Goal: Find specific page/section: Find specific page/section

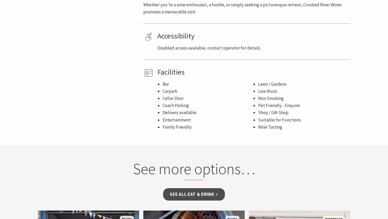
scroll to position [387, 0]
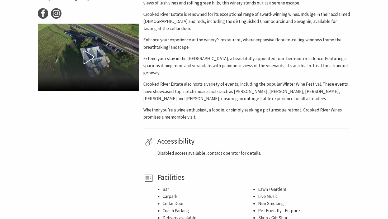
scroll to position [295, 0]
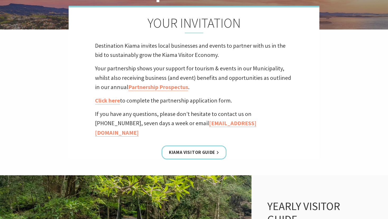
scroll to position [78, 0]
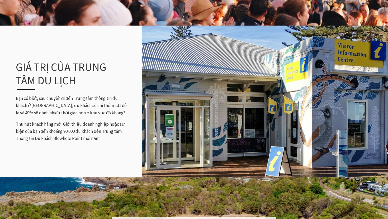
scroll to position [679, 0]
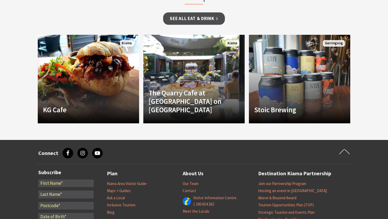
scroll to position [673, 0]
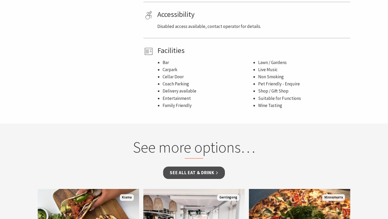
scroll to position [601, 0]
